Goal: Task Accomplishment & Management: Use online tool/utility

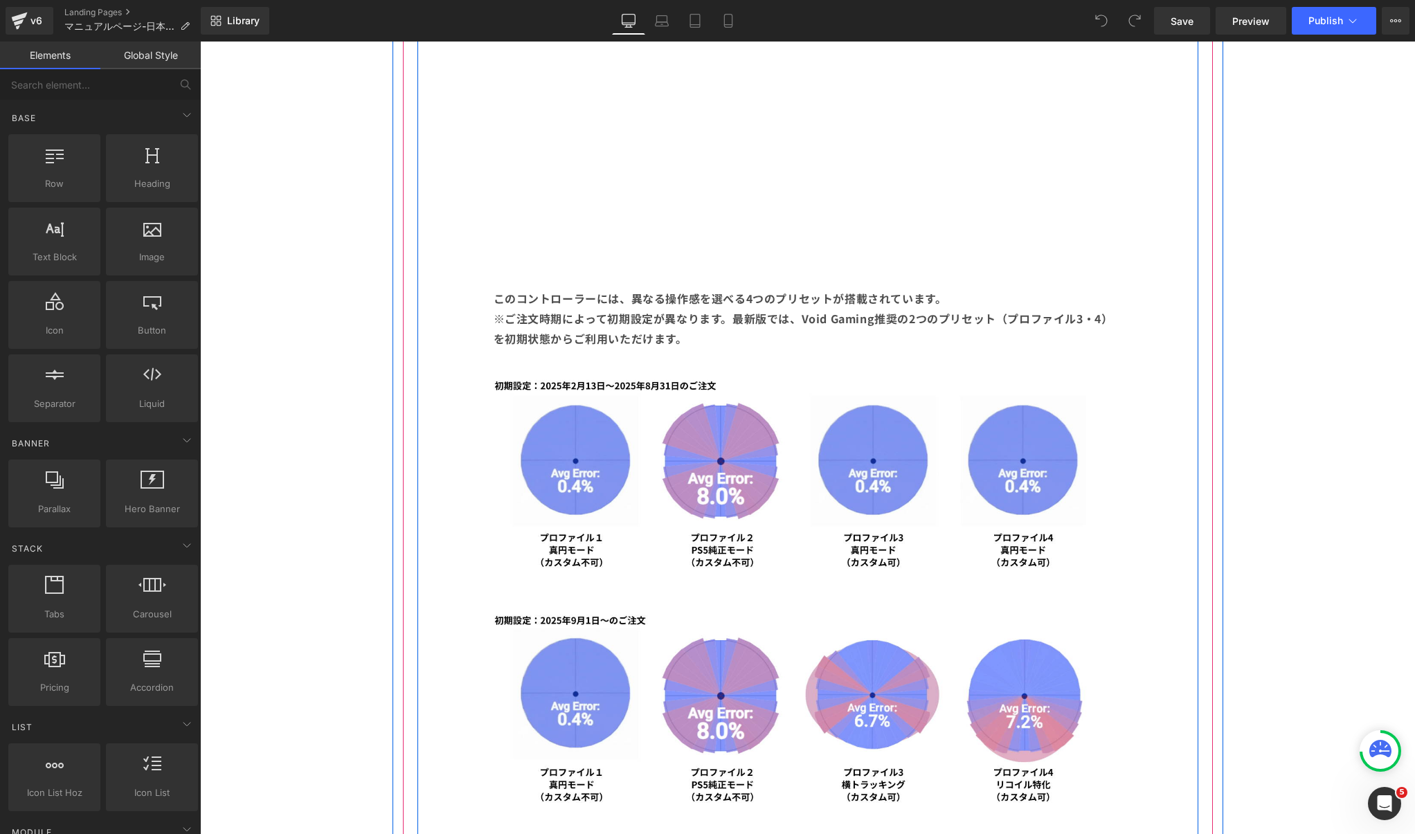
scroll to position [1170, 0]
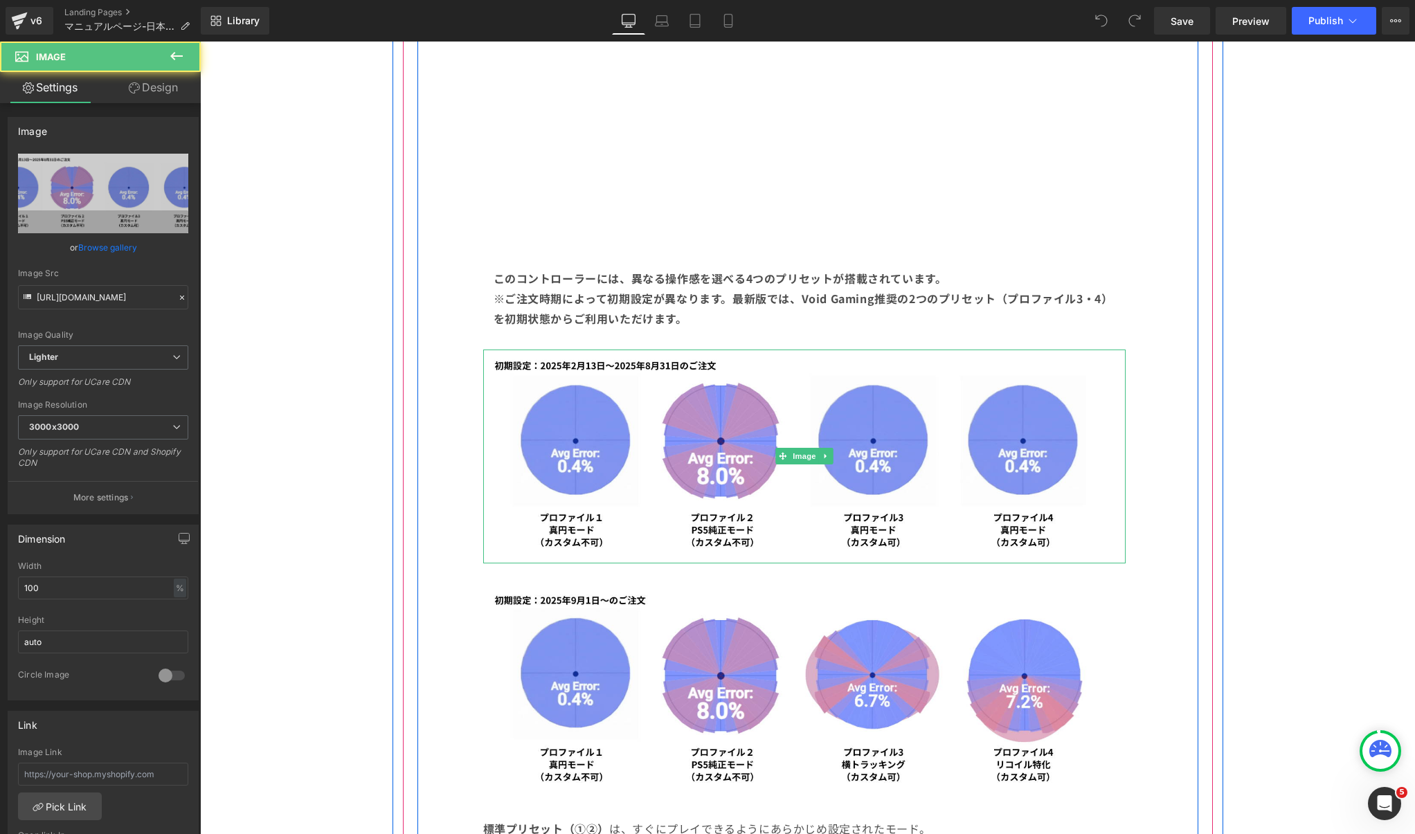
click at [814, 431] on img at bounding box center [804, 457] width 643 height 214
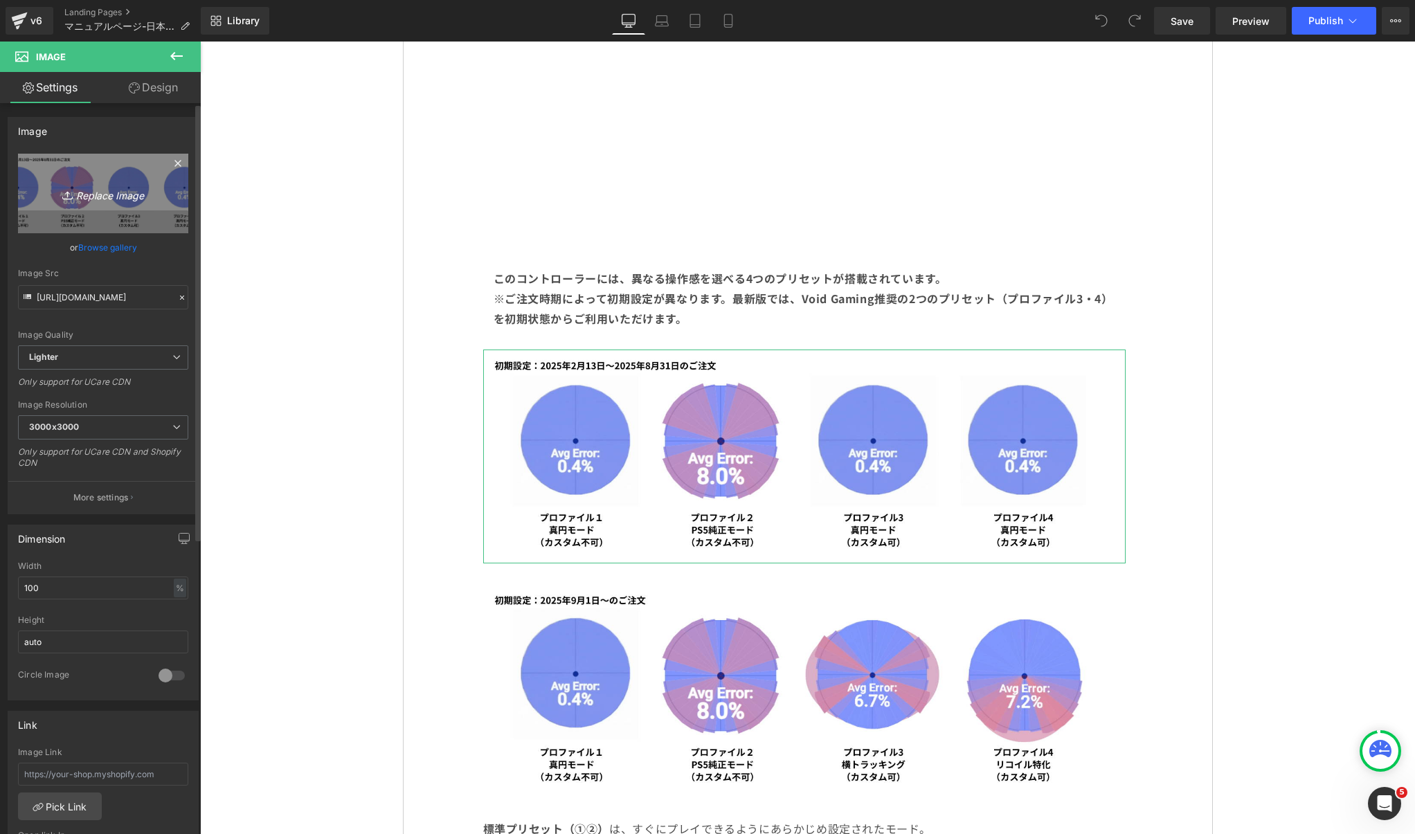
click at [86, 195] on icon "Replace Image" at bounding box center [103, 193] width 111 height 17
type input "C:\fakepath\smartstick-profile.jpg"
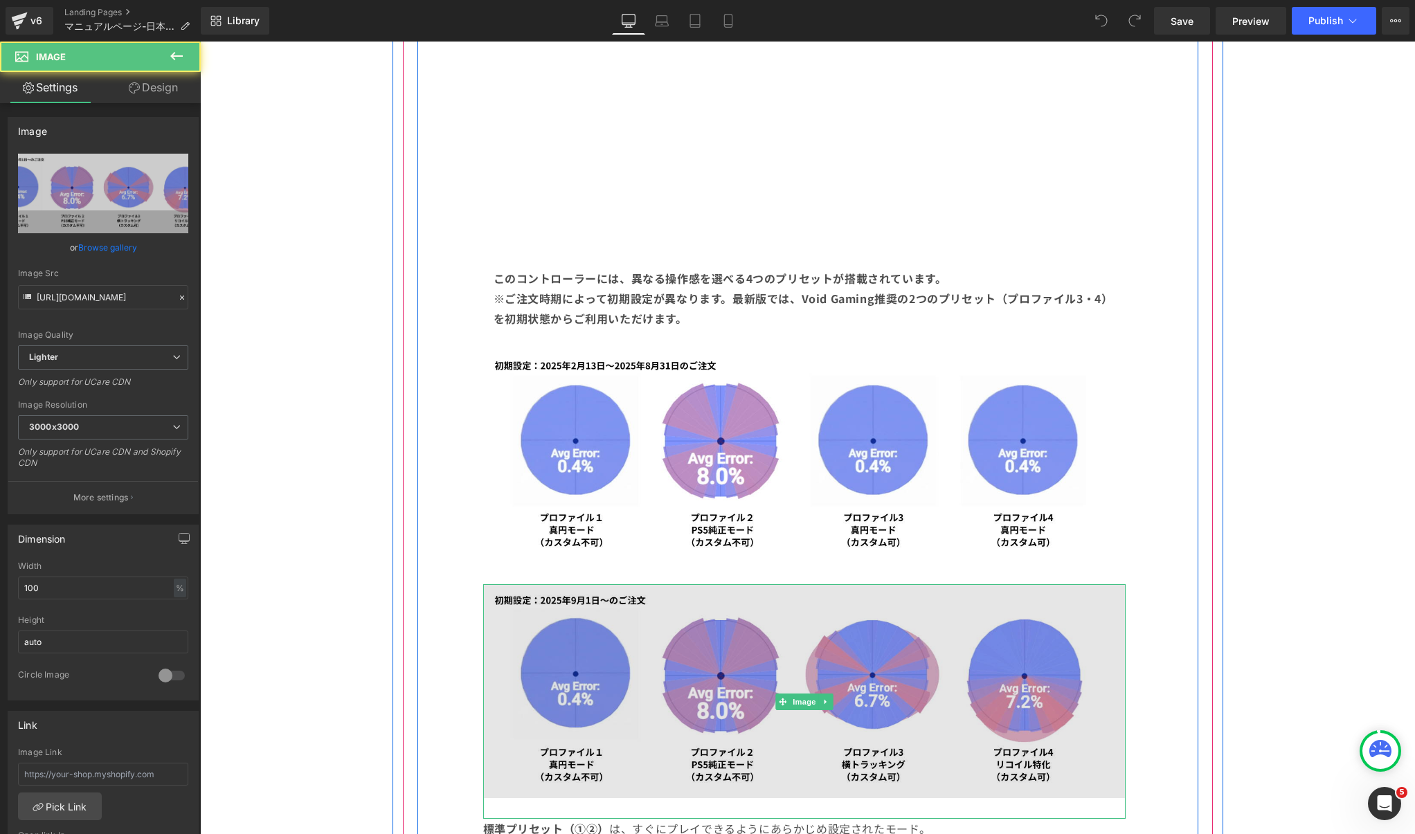
click at [890, 685] on img at bounding box center [804, 701] width 643 height 235
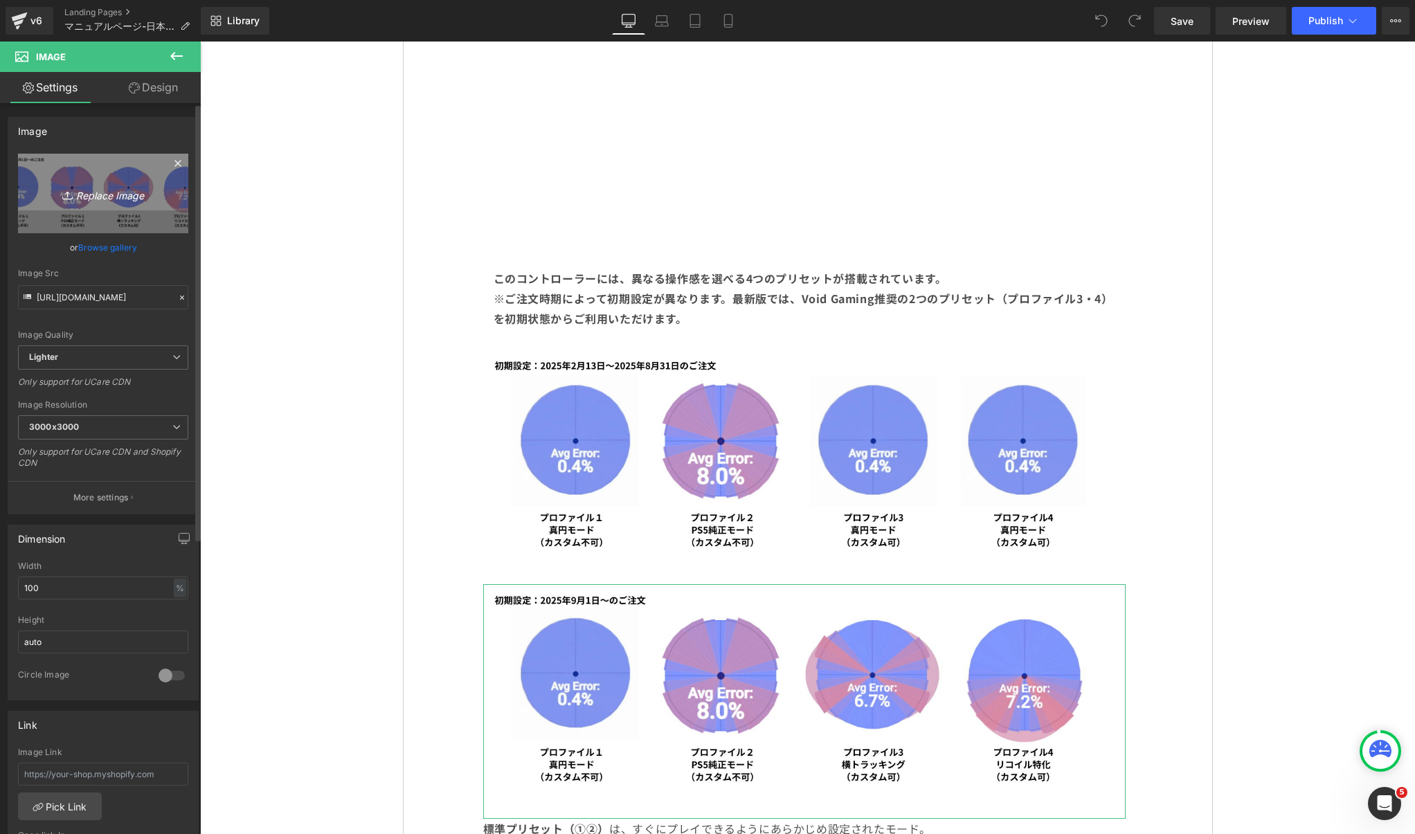
click at [91, 201] on icon "Replace Image" at bounding box center [103, 193] width 111 height 17
type input "C:\fakepath\smartstick-profile2.jpg"
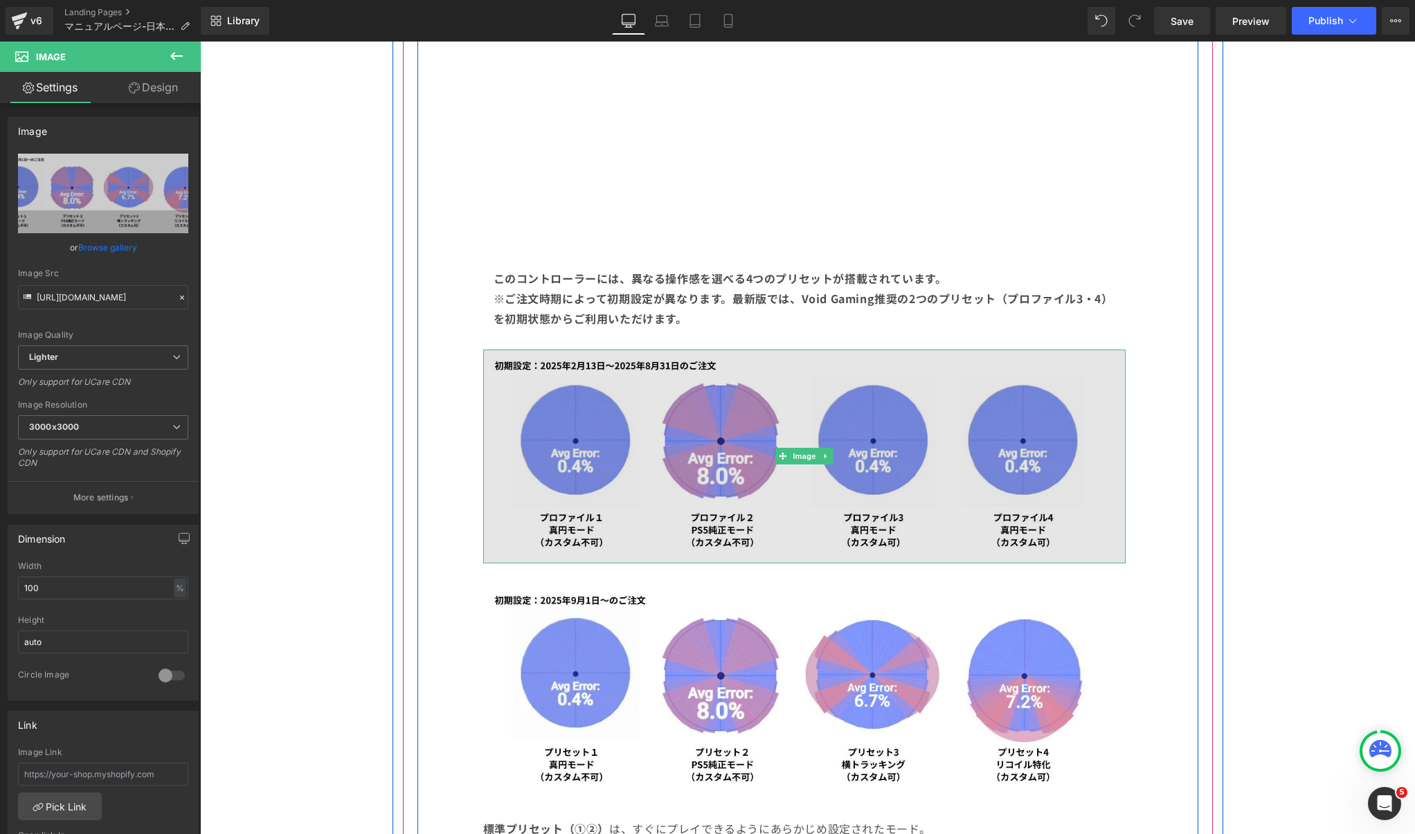
click at [985, 458] on img at bounding box center [804, 457] width 643 height 214
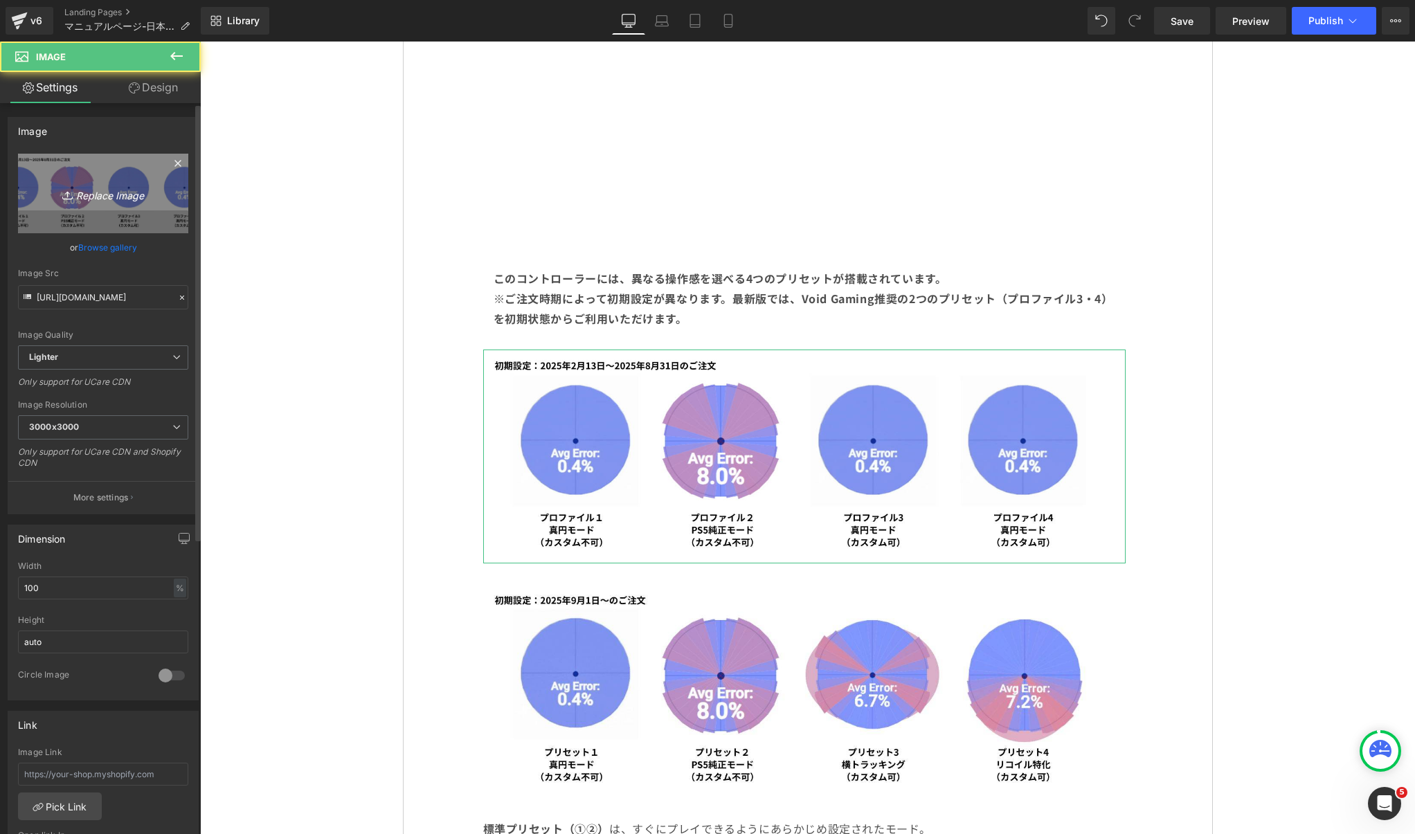
click at [104, 170] on link "Replace Image" at bounding box center [103, 194] width 170 height 80
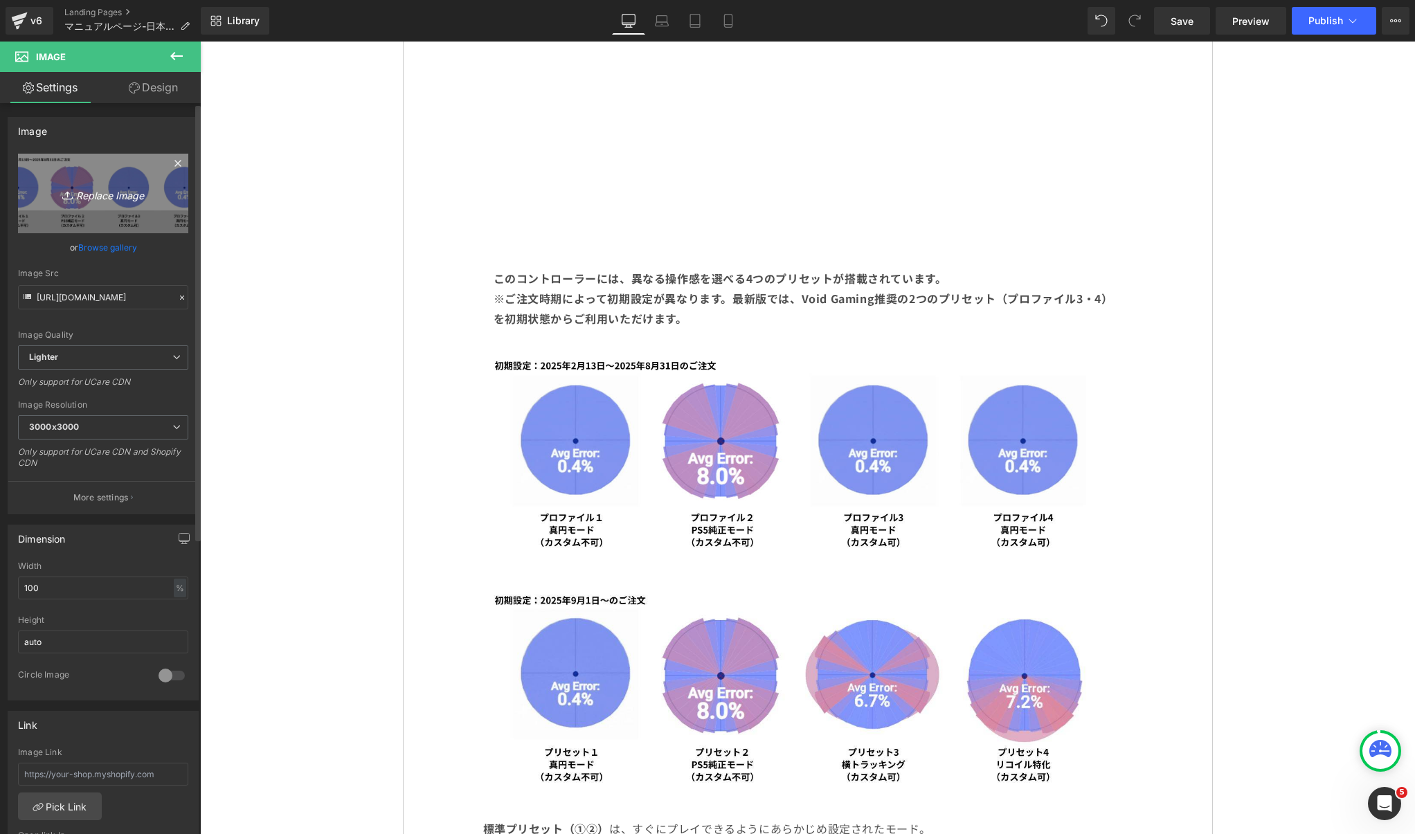
type input "C:\fakepath\smartstick-profile.jpg"
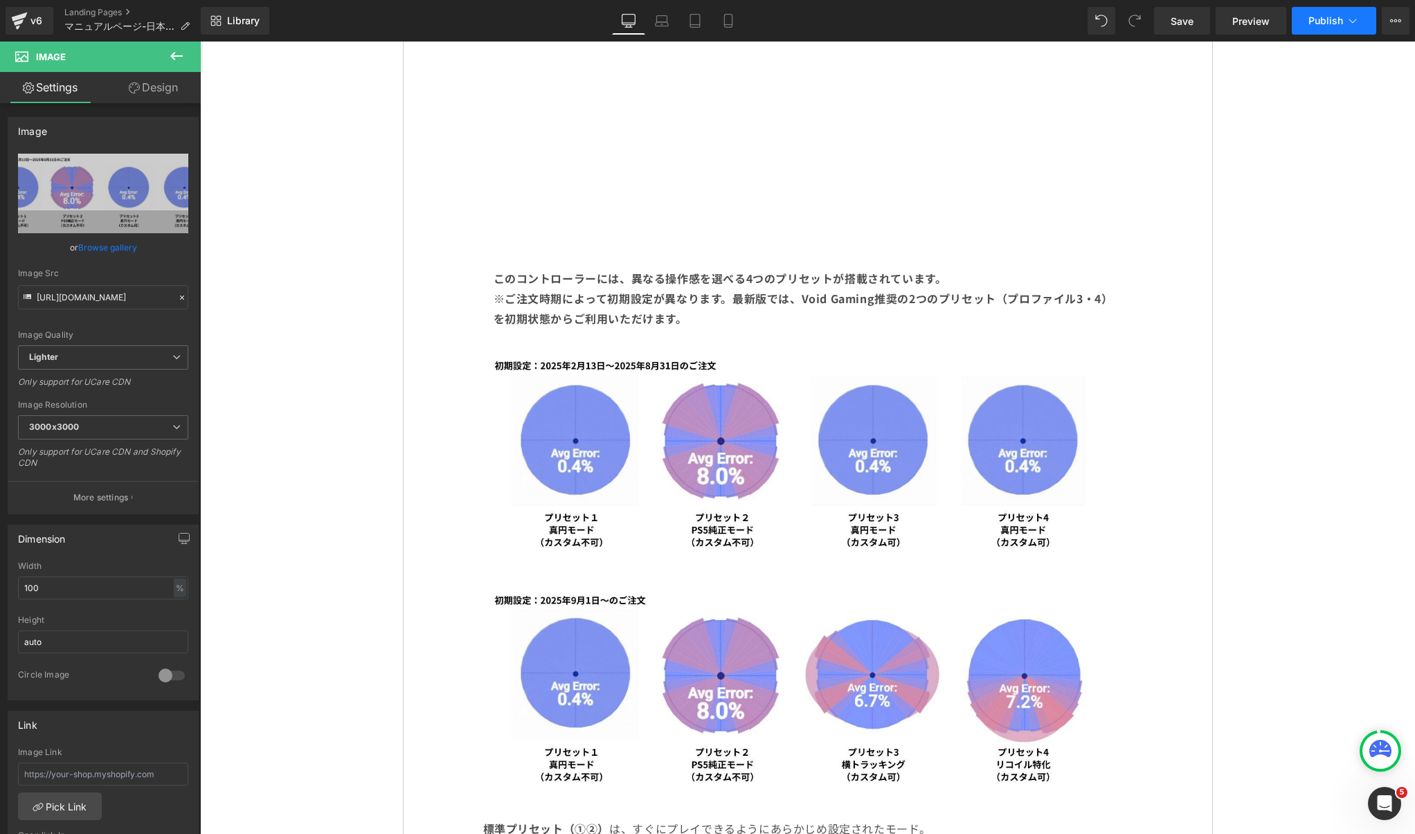
click at [1316, 8] on button "Publish" at bounding box center [1334, 21] width 84 height 28
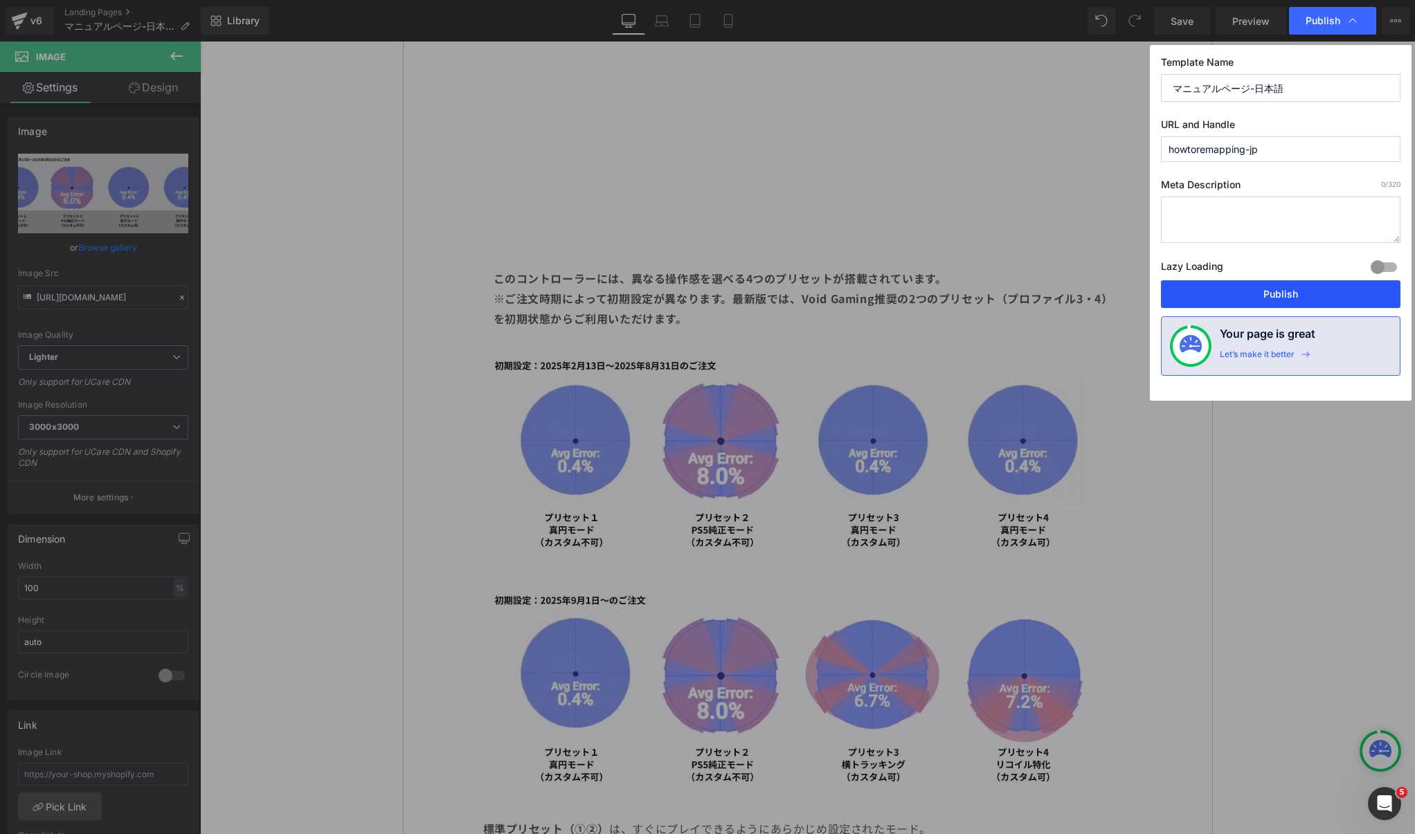
click at [1242, 297] on button "Publish" at bounding box center [1281, 294] width 240 height 28
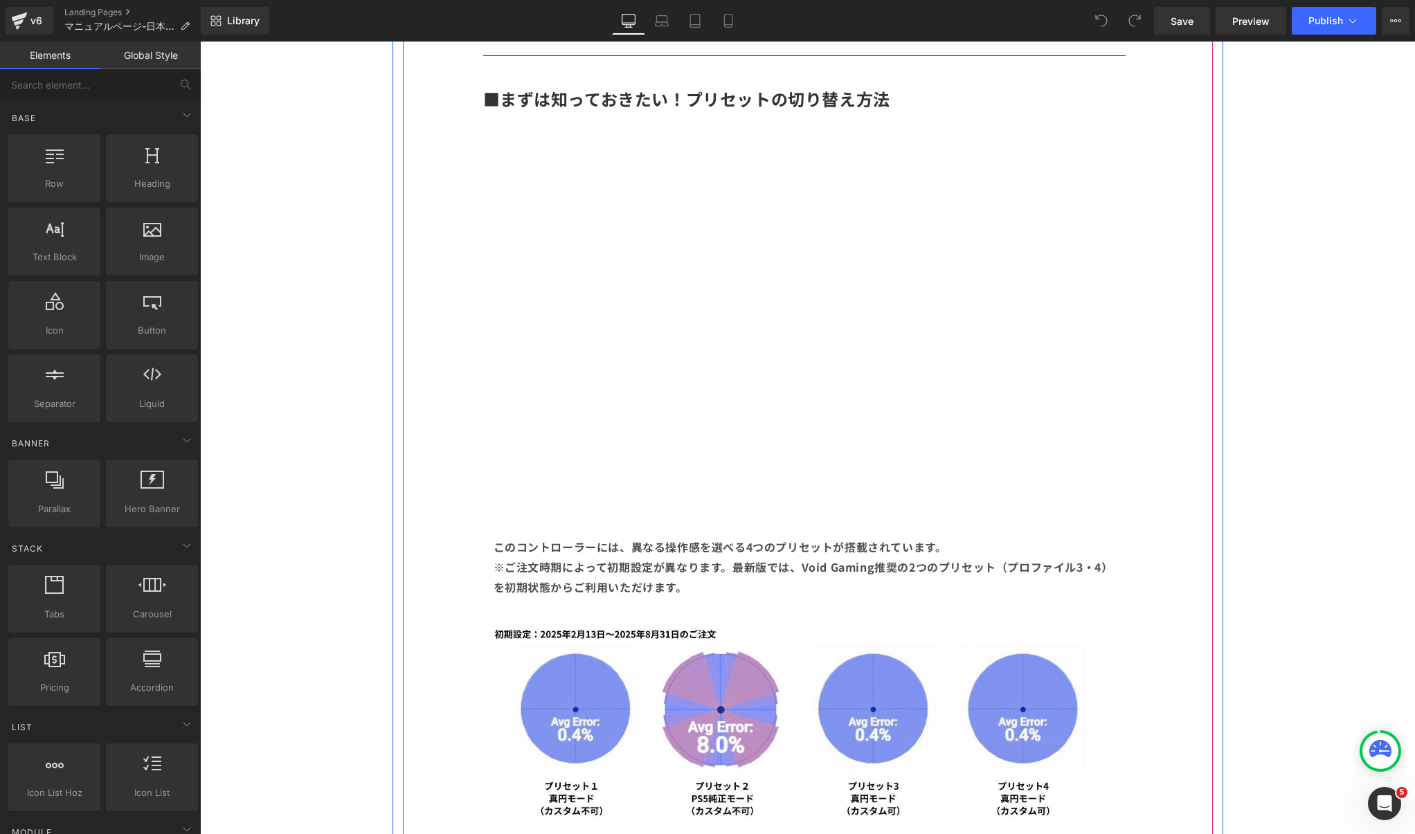
scroll to position [906, 0]
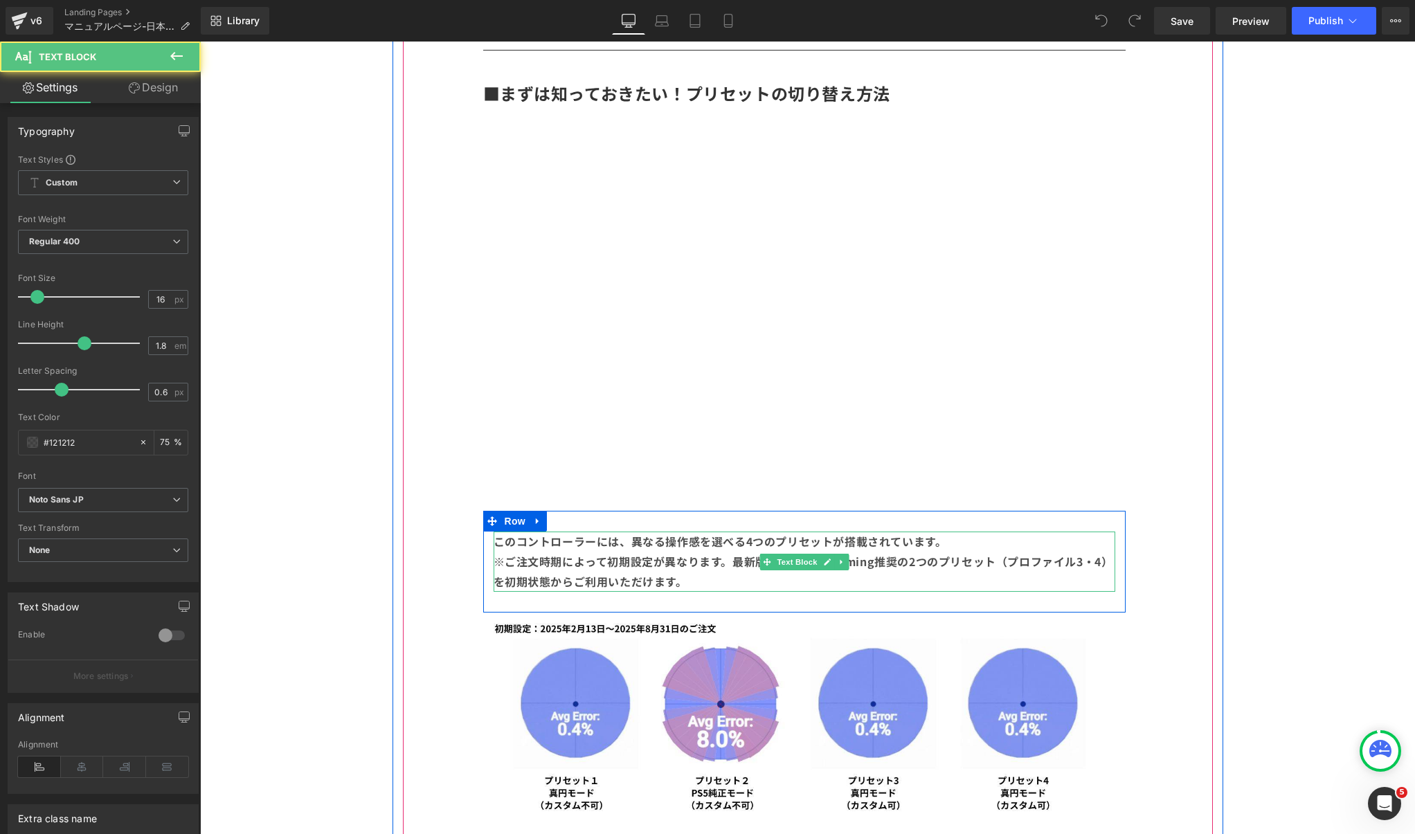
click at [733, 579] on p "※ご注文時期によって初期設定が異なります。最新版では、Void Gaming推奨の2つのプリセット（プロファイル3・4）を初期状態からご利用いただけます。" at bounding box center [805, 572] width 622 height 40
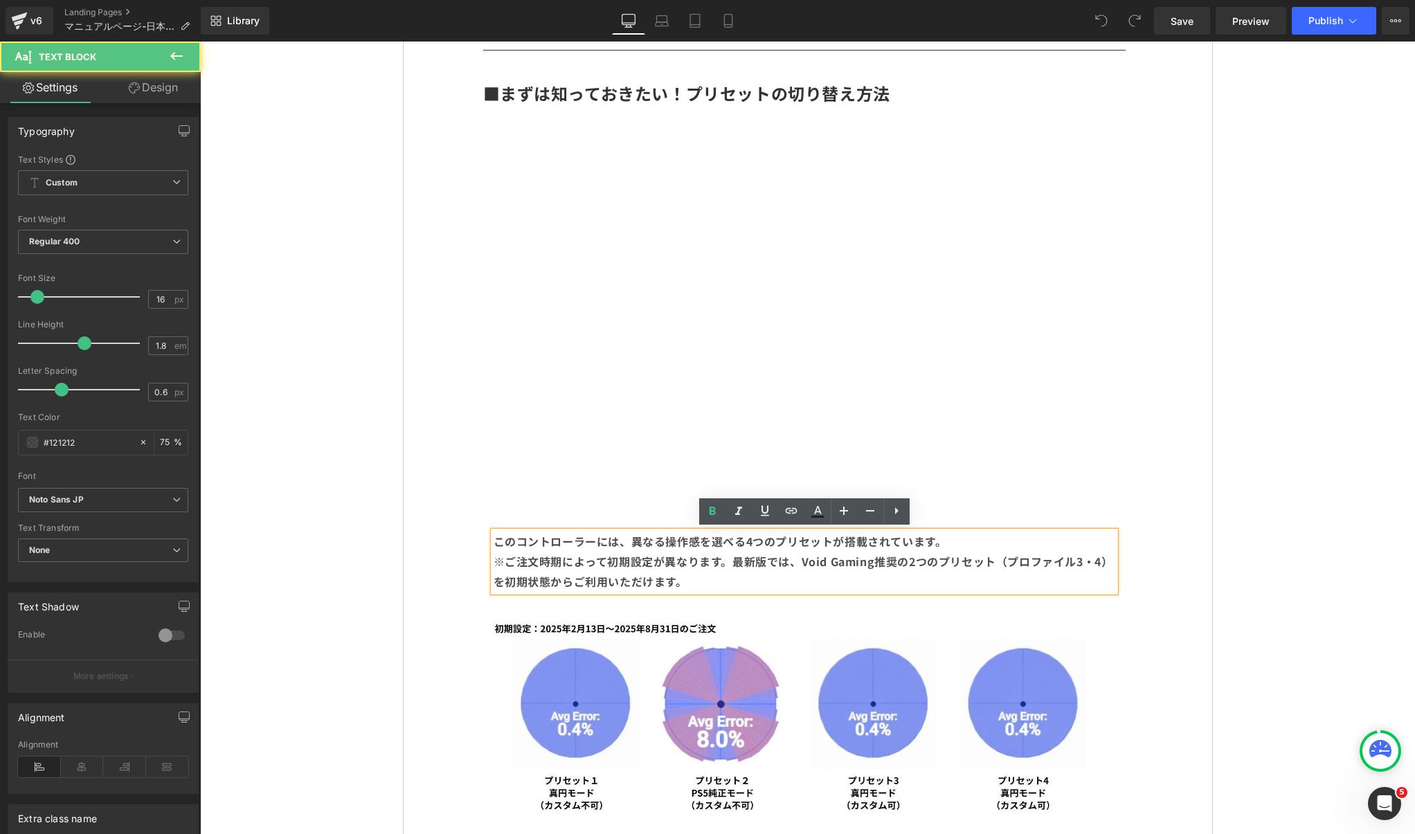
click at [733, 579] on p "※ご注文時期によって初期設定が異なります。最新版では、Void Gaming推奨の2つのプリセット（プロファイル3・4）を初期状態からご利用いただけます。" at bounding box center [805, 572] width 622 height 40
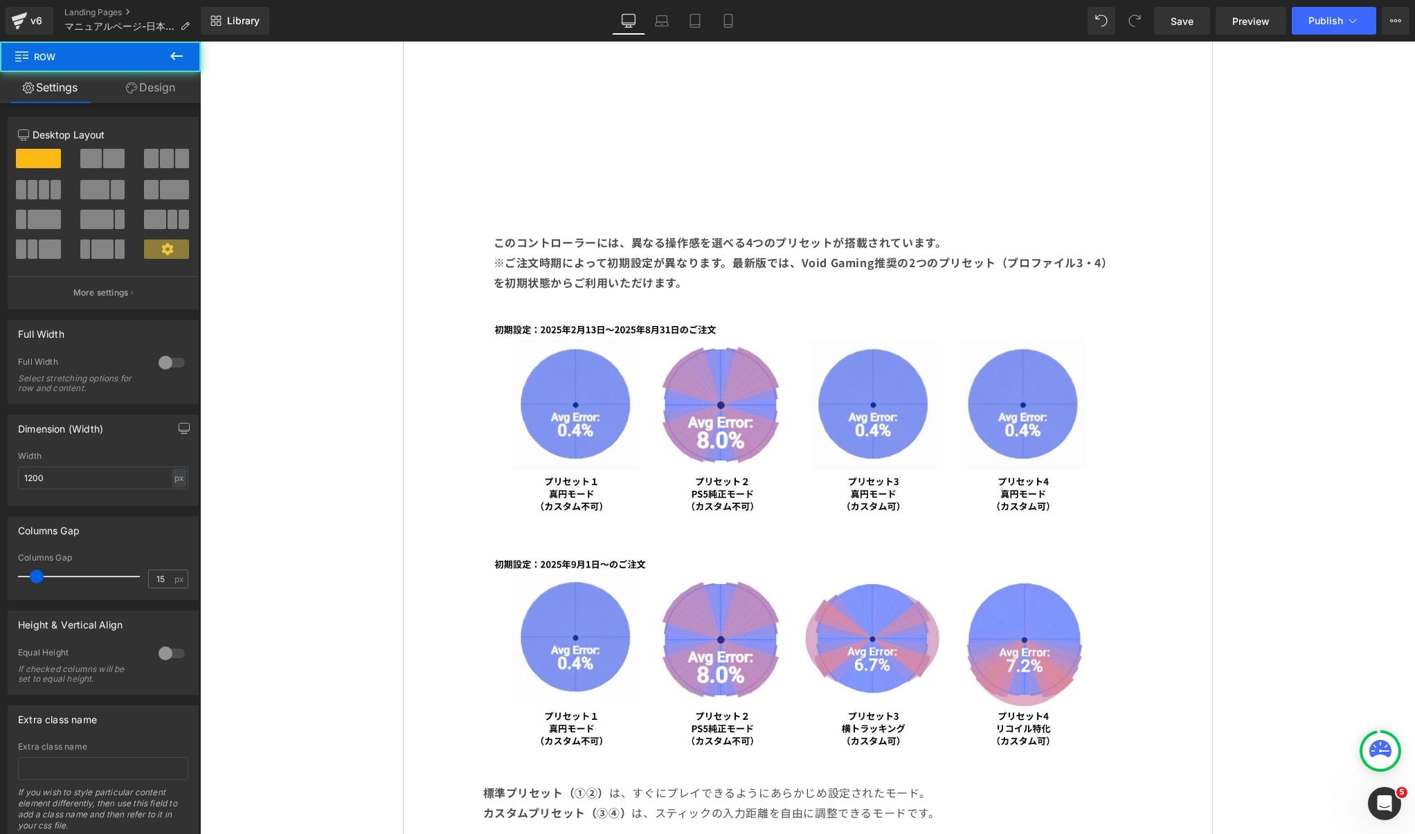
scroll to position [1271, 0]
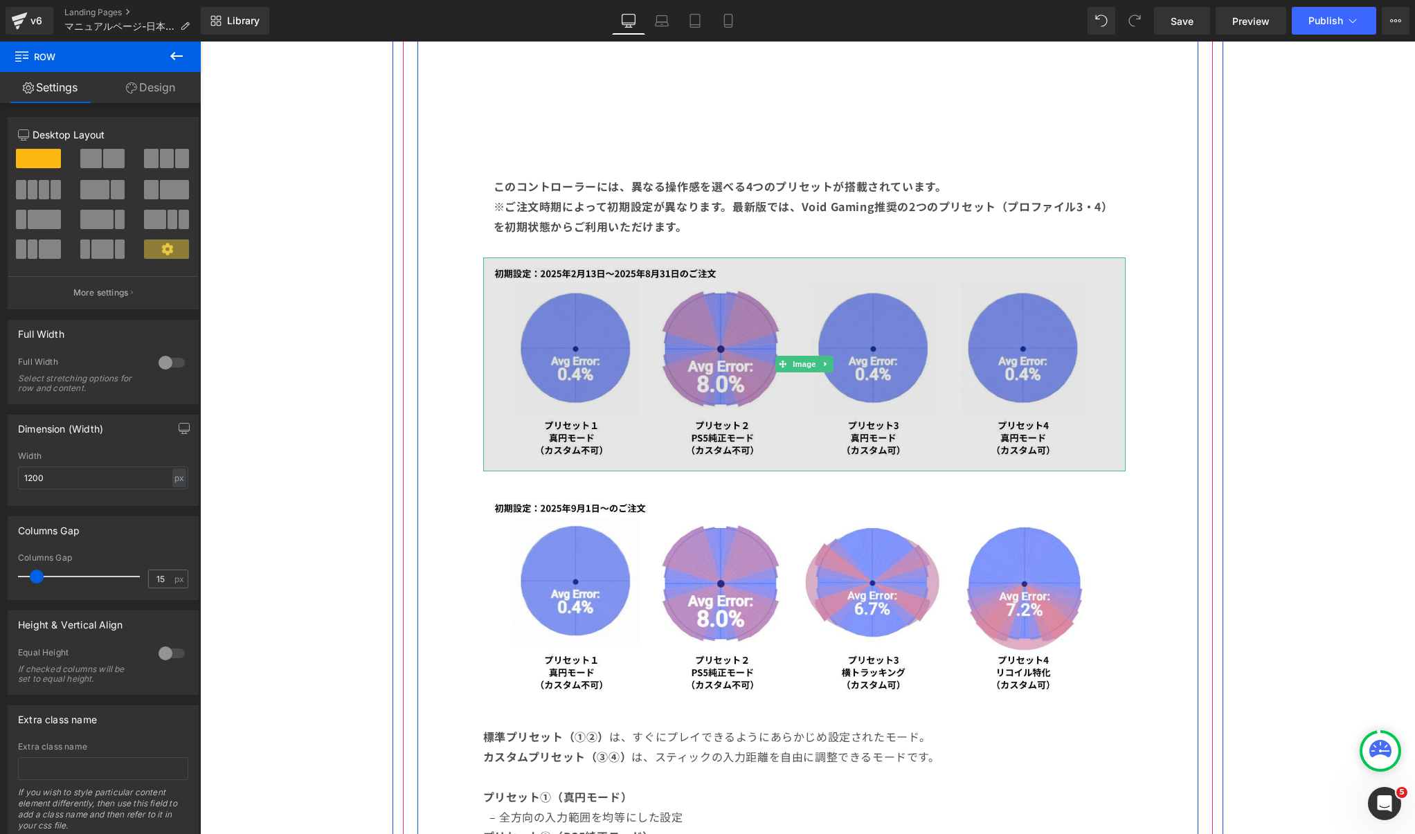
scroll to position [1239, 0]
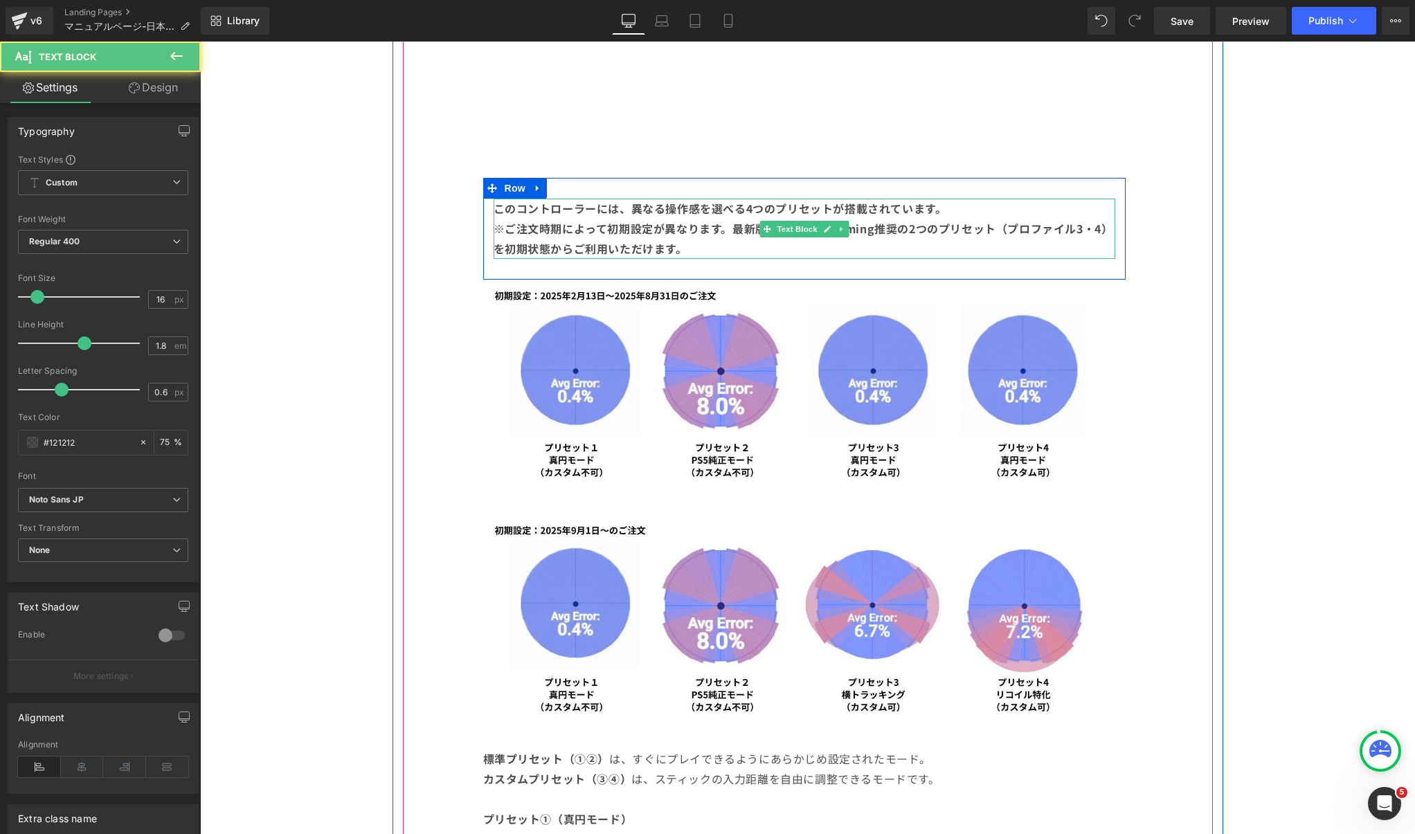
click at [1061, 229] on b "※ご注文時期によって初期設定が異なります。最新版では、Void Gaming推奨の2つのプリセット（プロファイル3・4）を初期状態からご利用いただけます。" at bounding box center [804, 238] width 620 height 37
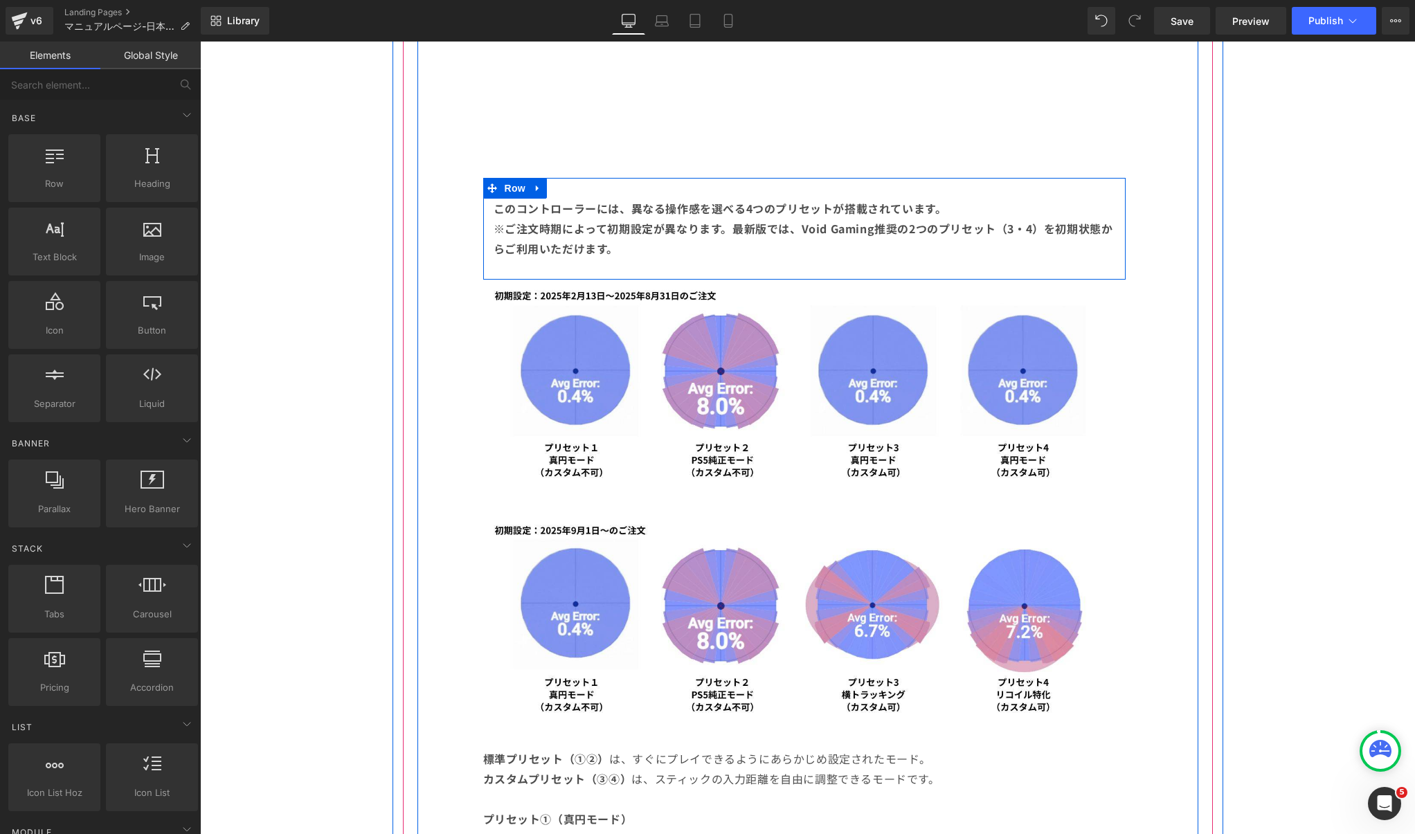
click at [1111, 258] on div "このコントローラーには、異なる操作感を選べる4つのプリセットが搭載されています。 ※ご注文時期によって初期設定が異なります。最新版では、Void Gaming…" at bounding box center [804, 235] width 643 height 73
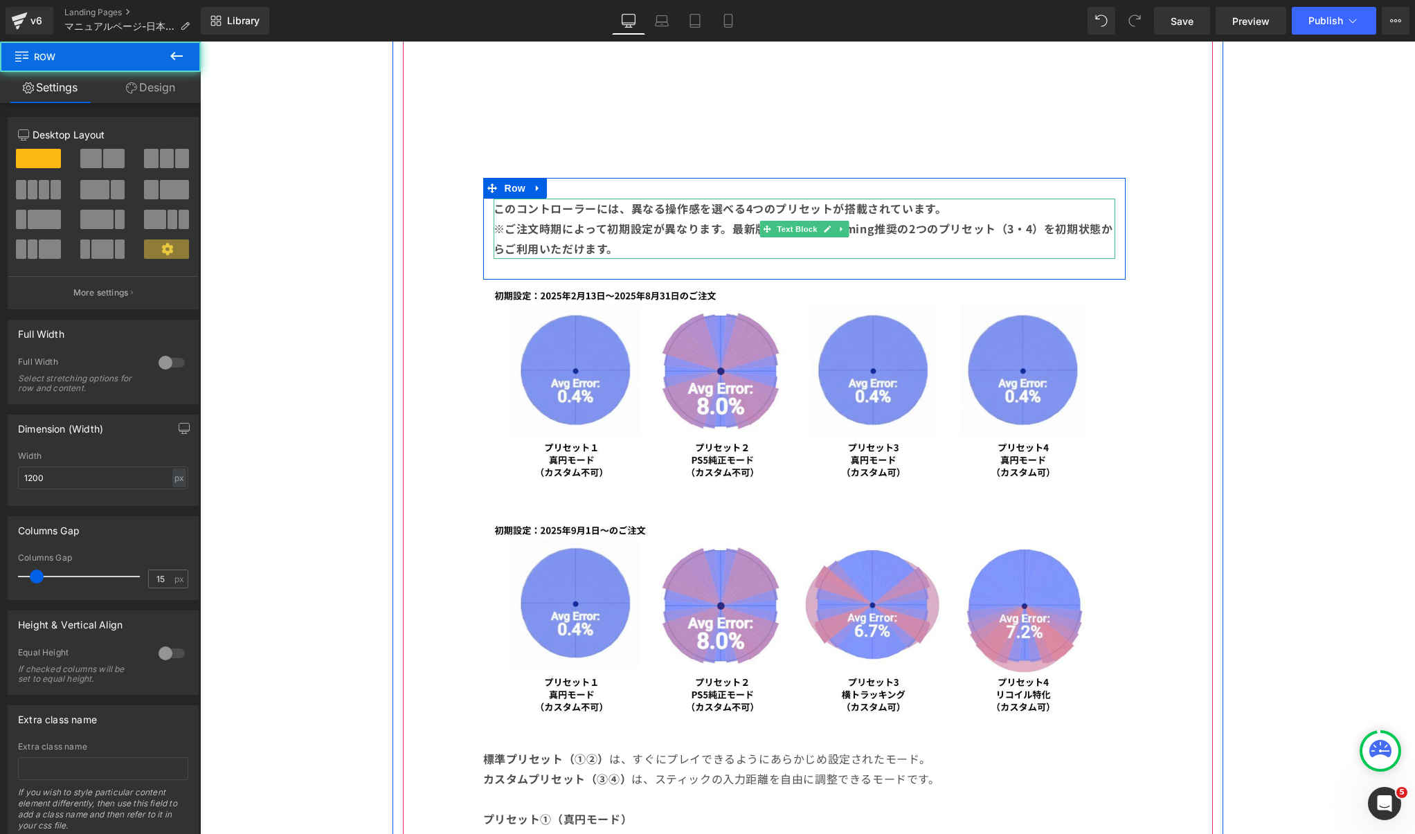
click at [1030, 236] on p "※ご注文時期によって初期設定が異なります。最新版では、Void Gaming推奨の2つのプリセット（3・4）を初期状態からご利用いただけます。" at bounding box center [805, 239] width 622 height 40
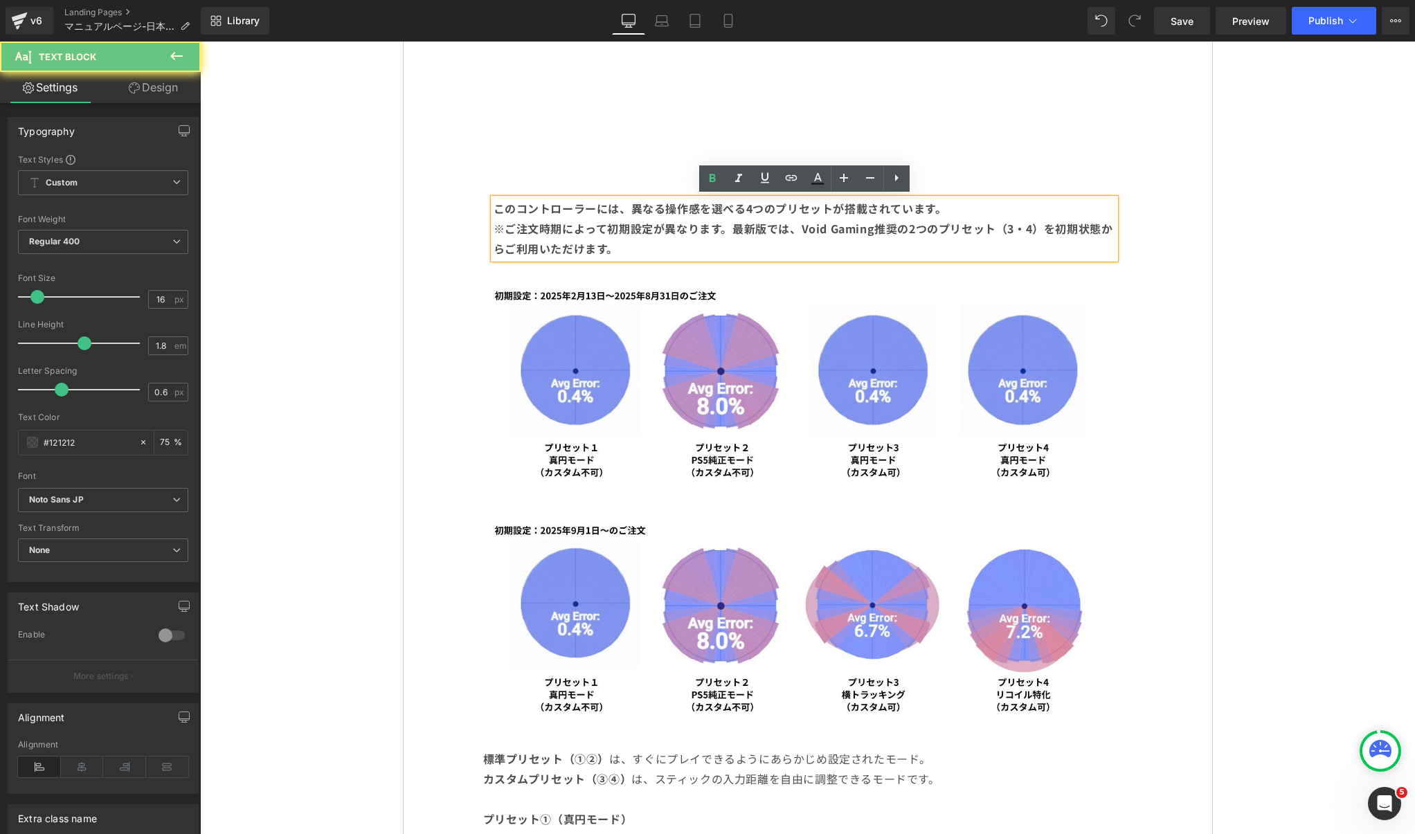
click at [1044, 231] on b "※ご注文時期によって初期設定が異なります。最新版では、Void Gaming推奨の2つのプリセット（3・4）を初期状態からご利用いただけます。" at bounding box center [804, 238] width 620 height 37
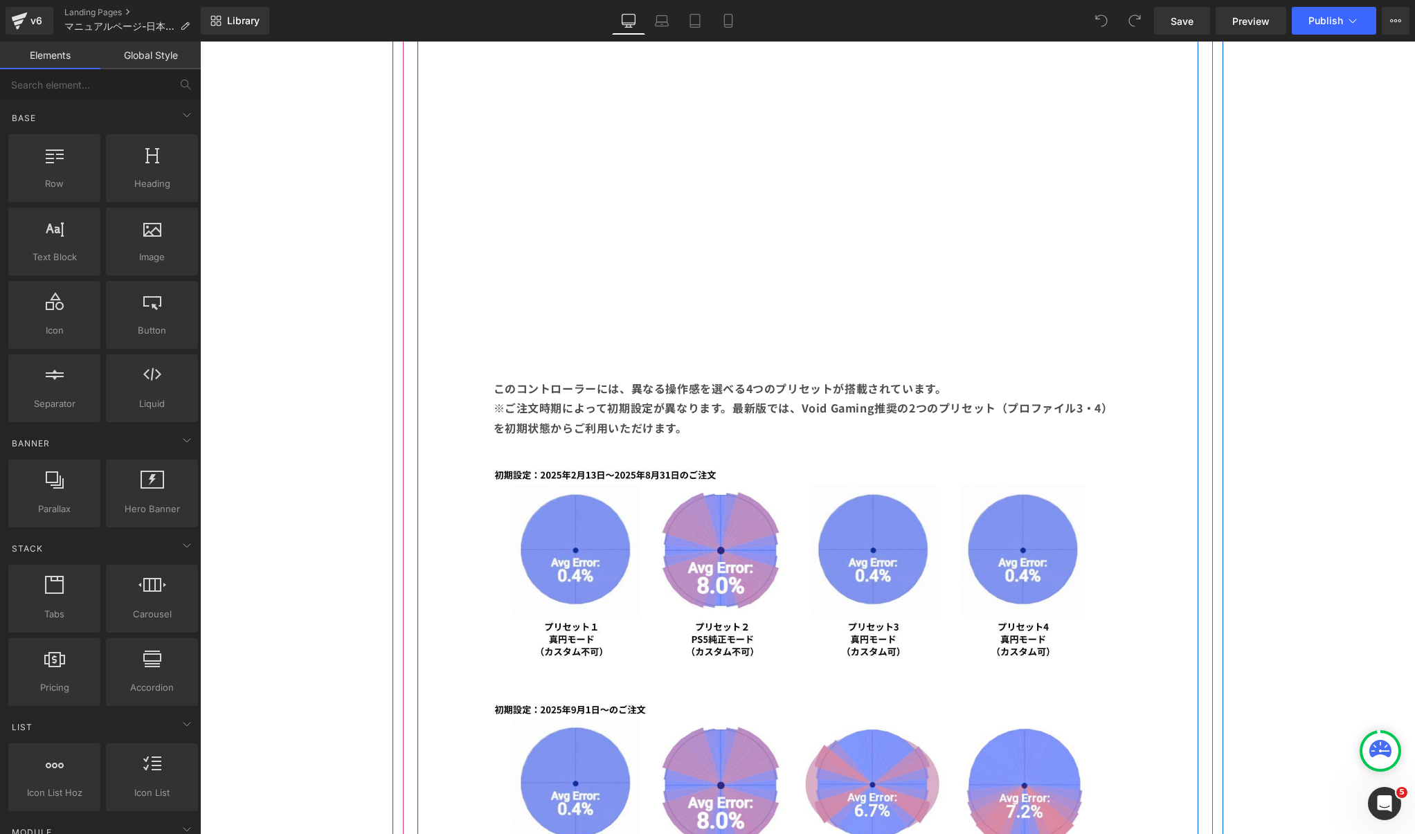
scroll to position [1066, 0]
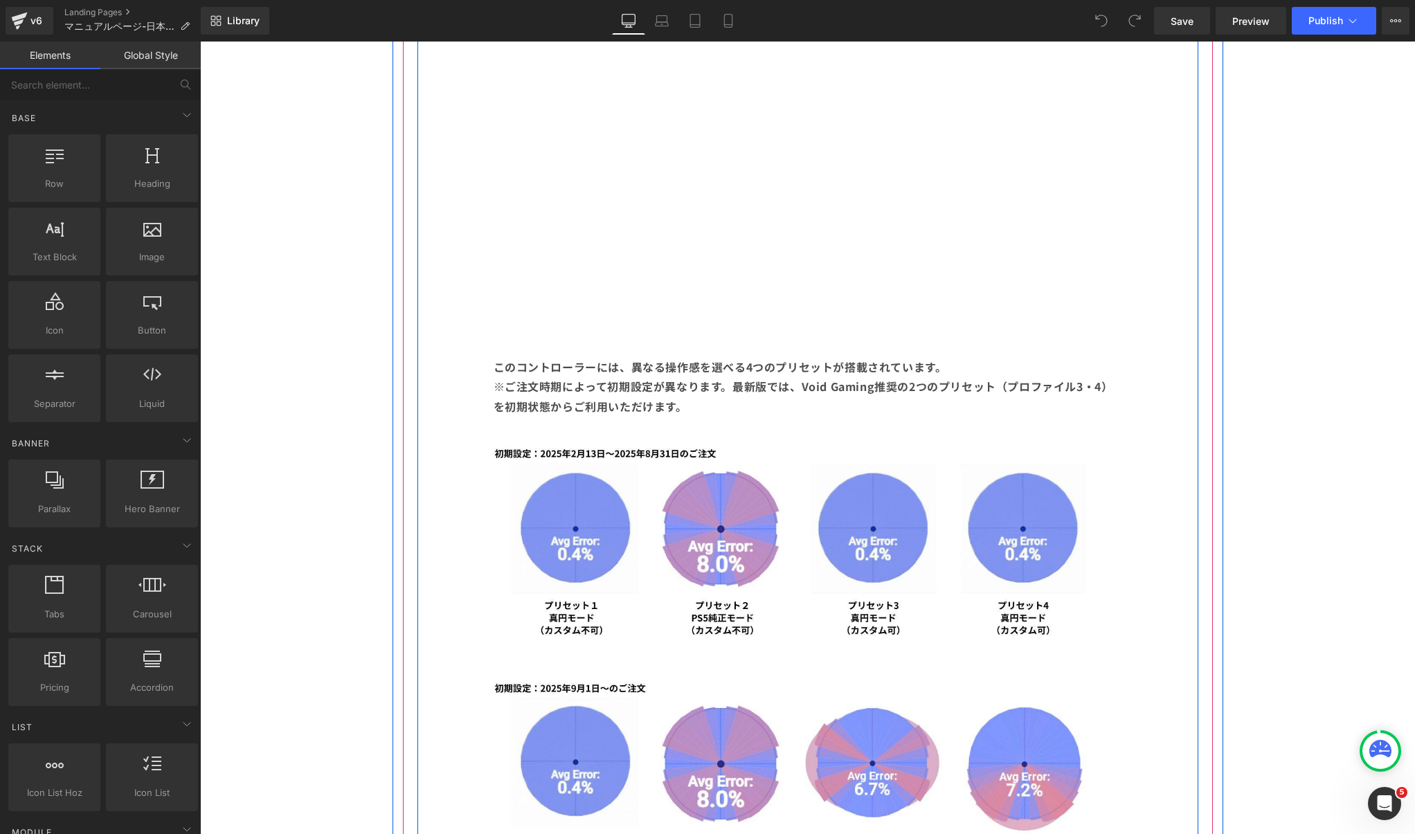
click at [991, 383] on b "※ご注文時期によって初期設定が異なります。最新版では、Void Gaming推奨の2つのプリセット（プロファイル3・4）を初期状態からご利用いただけます。" at bounding box center [804, 396] width 620 height 37
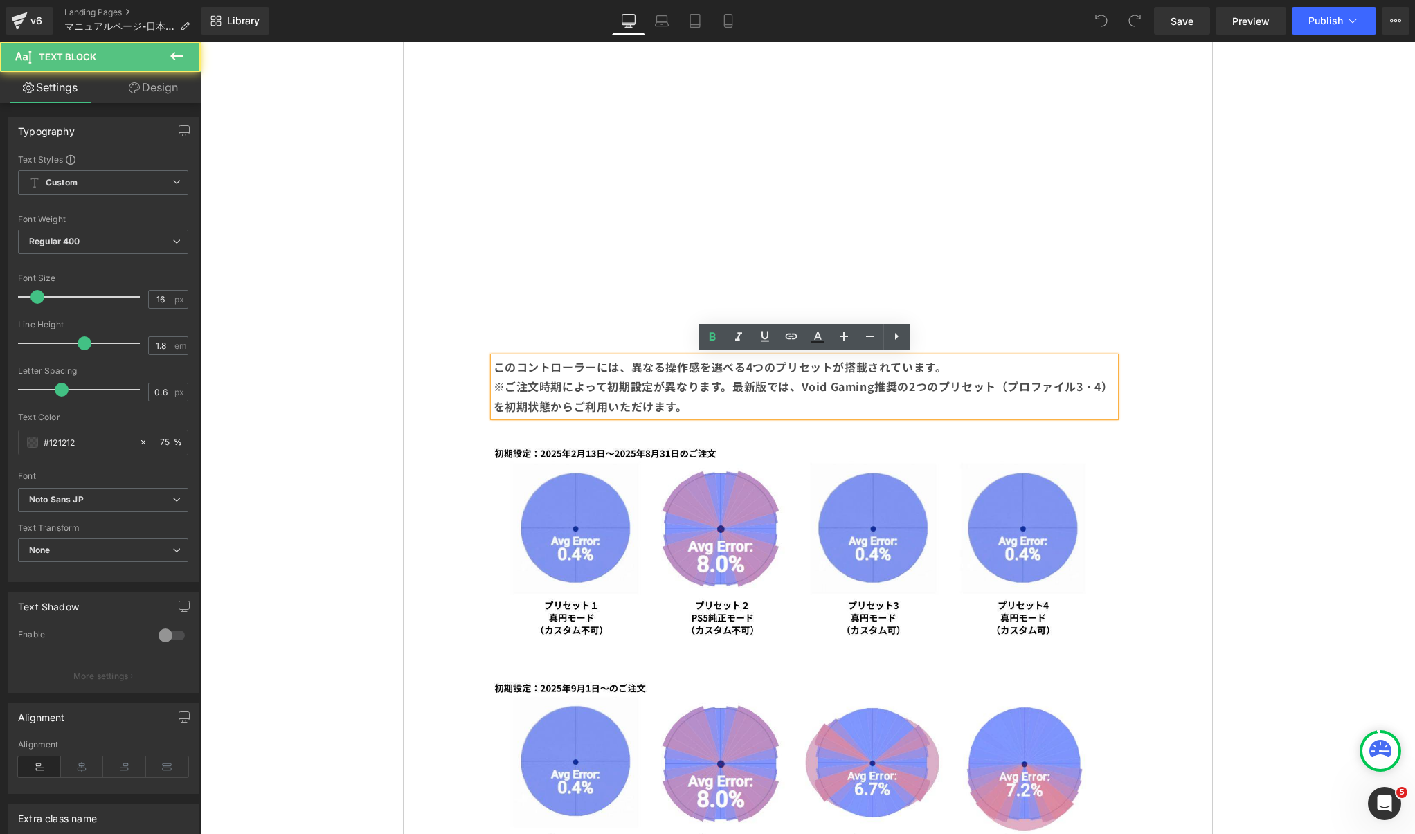
click at [1075, 388] on b "※ご注文時期によって初期設定が異なります。最新版では、Void Gaming推奨の2つのプリセット（プロファイル3・4）を初期状態からご利用いただけます。" at bounding box center [804, 396] width 620 height 37
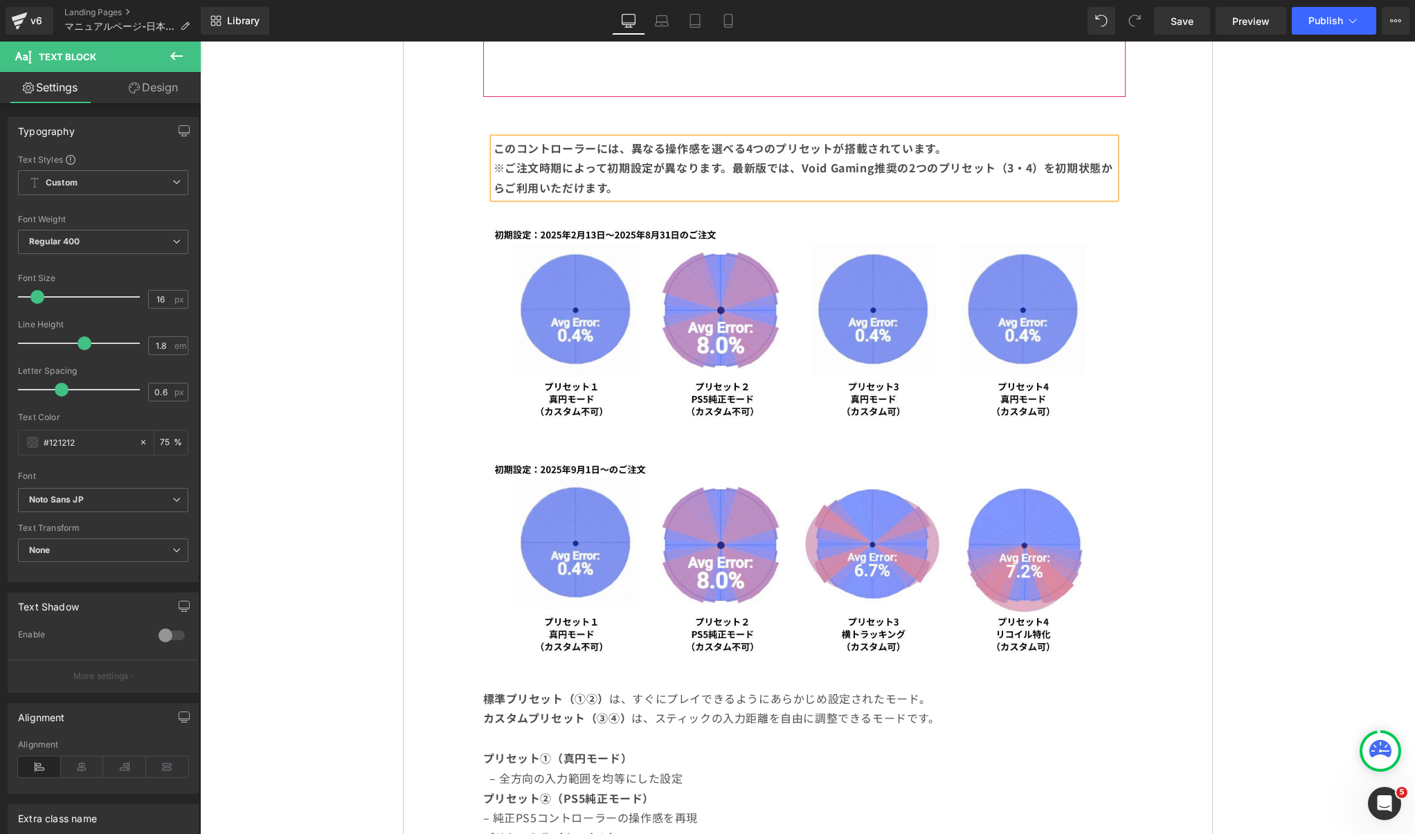
scroll to position [1287, 0]
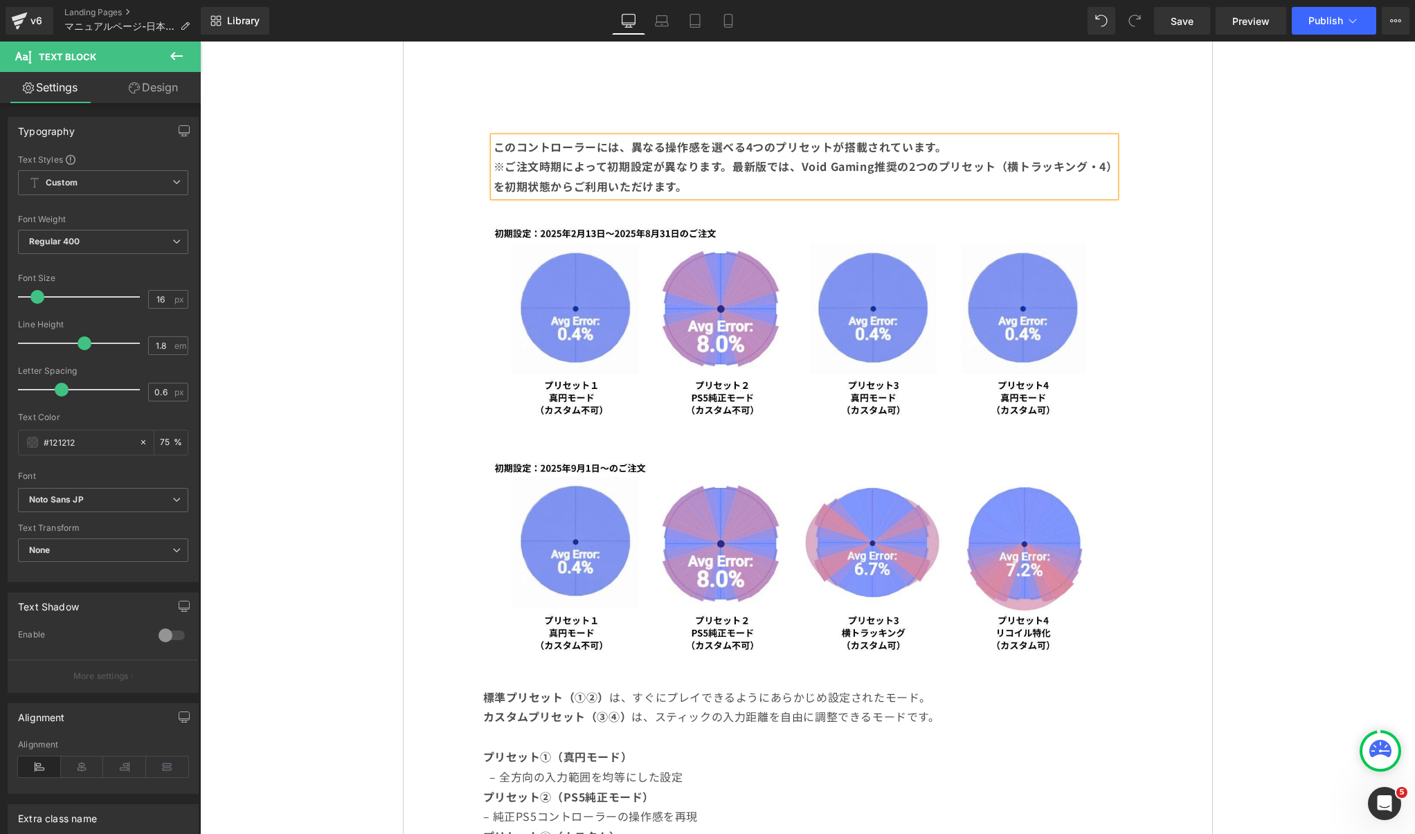
click at [1108, 163] on b "※ご注文時期によって初期設定が異なります。最新版では、Void Gaming推奨の2つのプリセット（横トラッキング・4）を初期状態からご利用いただけます。" at bounding box center [803, 176] width 619 height 37
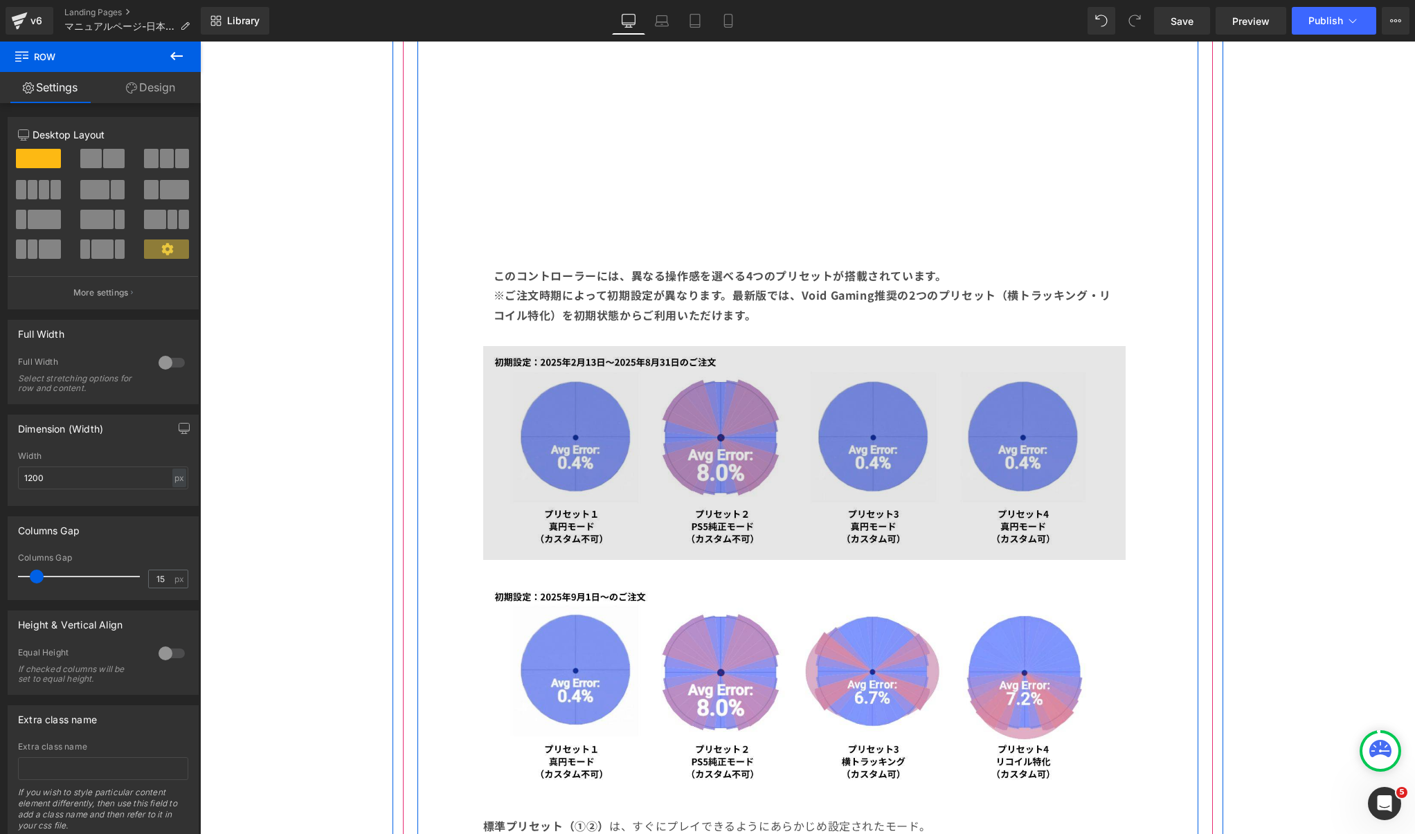
scroll to position [1158, 0]
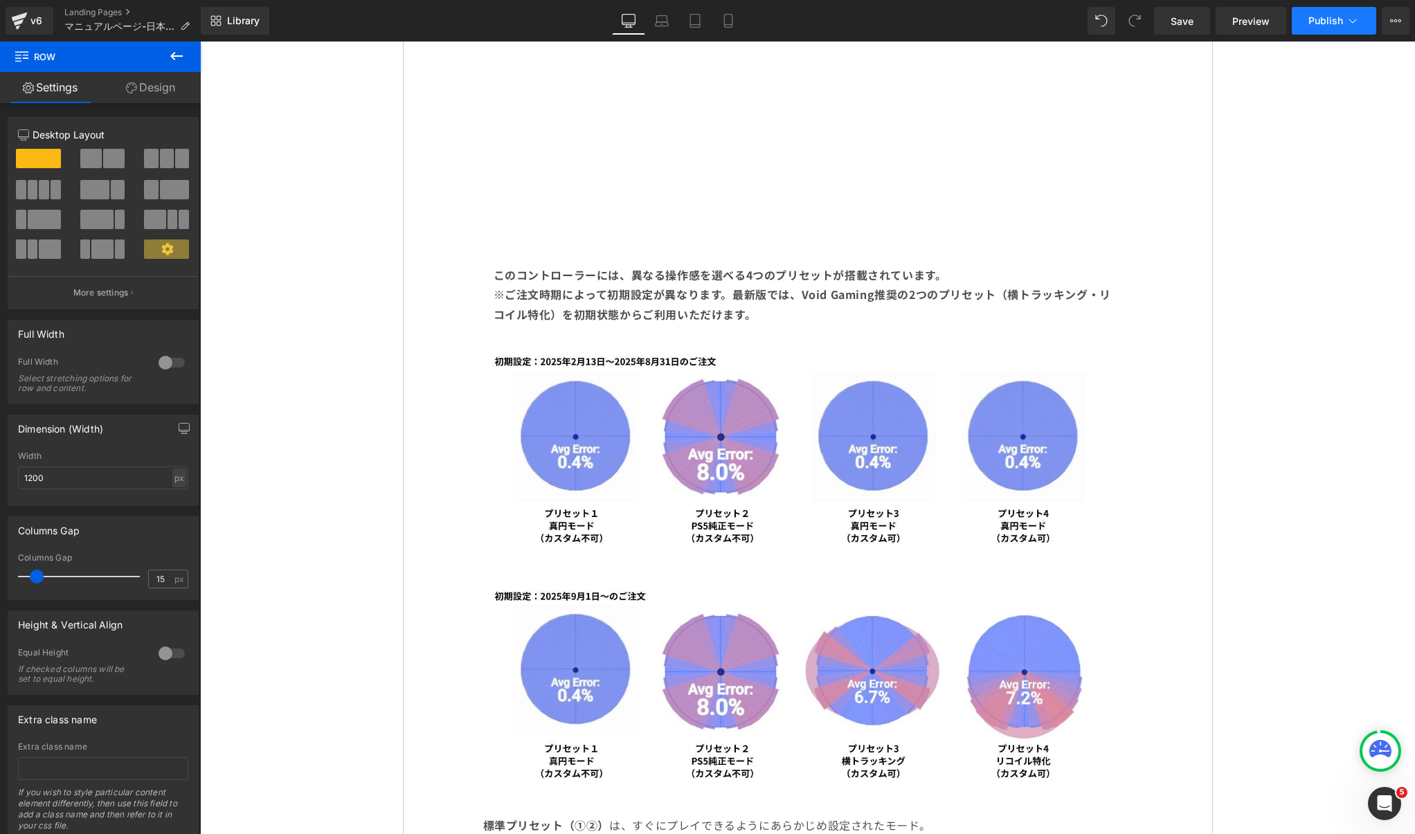
click at [1306, 30] on button "Publish" at bounding box center [1334, 21] width 84 height 28
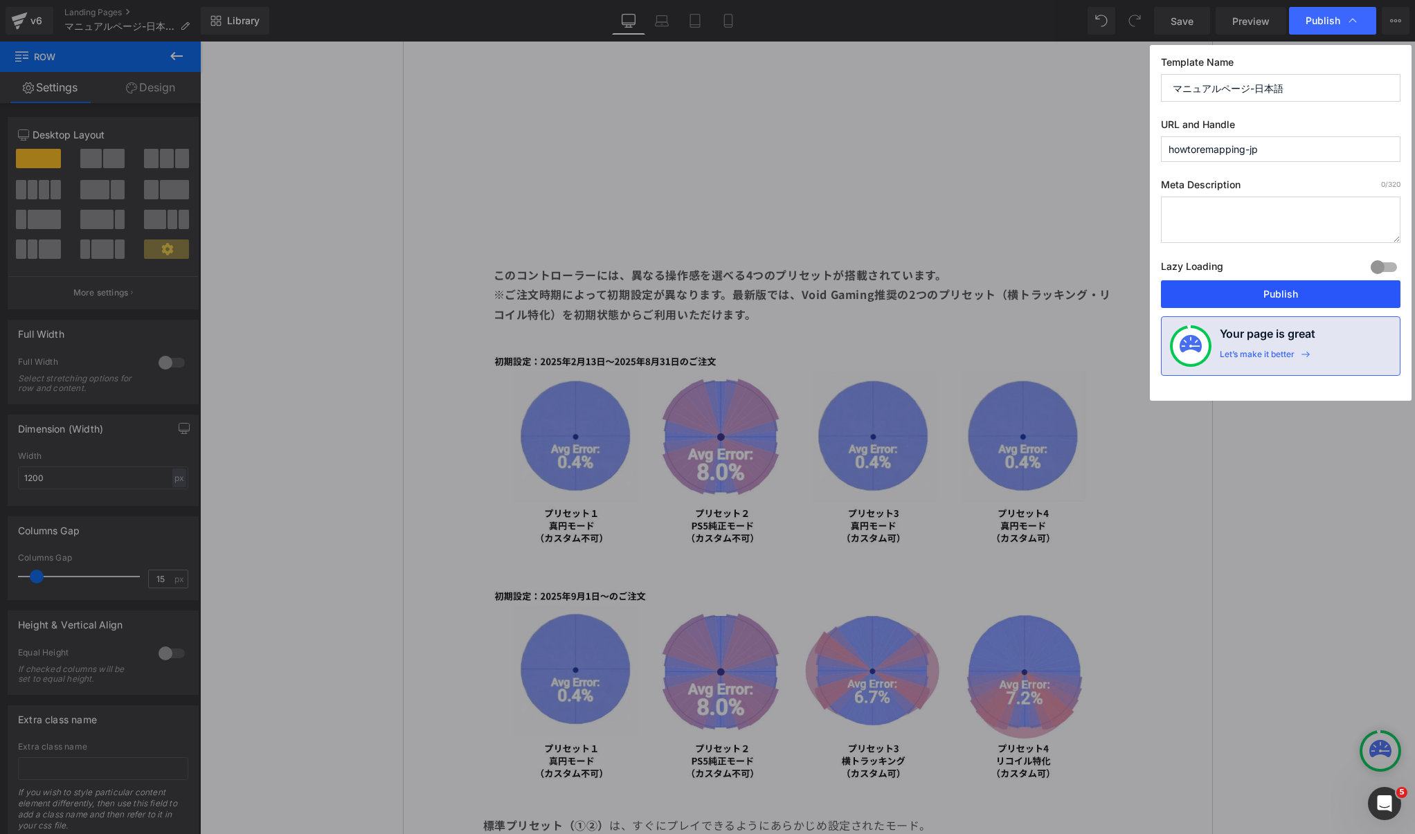
click at [1269, 285] on button "Publish" at bounding box center [1281, 294] width 240 height 28
